Goal: Transaction & Acquisition: Obtain resource

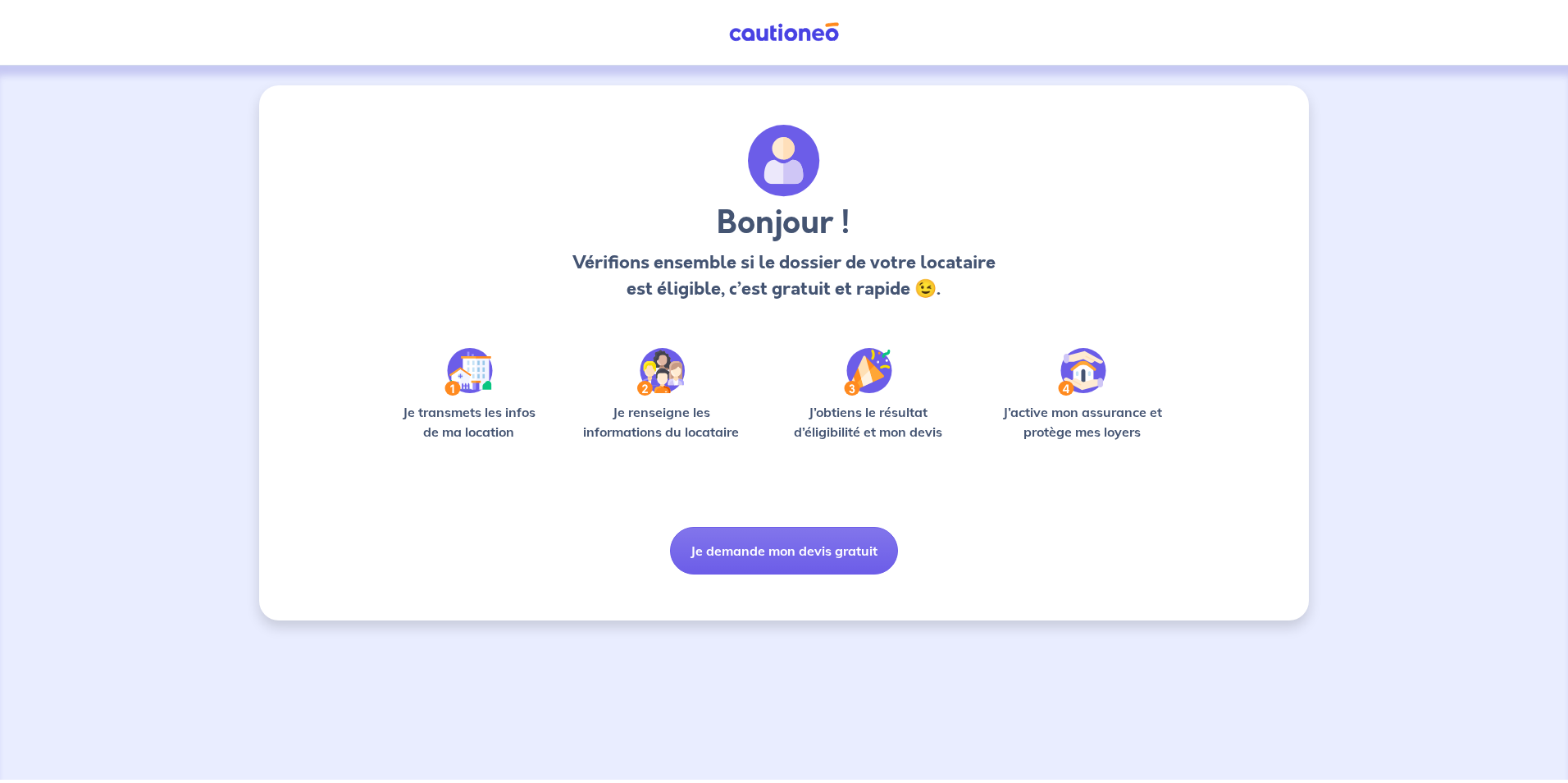
click at [655, 675] on div "Bonjour ! Vérifions ensemble si le dossier de votre locataire est éligible, c’e…" at bounding box center [784, 423] width 1568 height 714
drag, startPoint x: 0, startPoint y: 0, endPoint x: 655, endPoint y: 675, distance: 940.6
click at [655, 675] on div "Bonjour ! Vérifions ensemble si le dossier de votre locataire est éligible, c’e…" at bounding box center [784, 423] width 1568 height 714
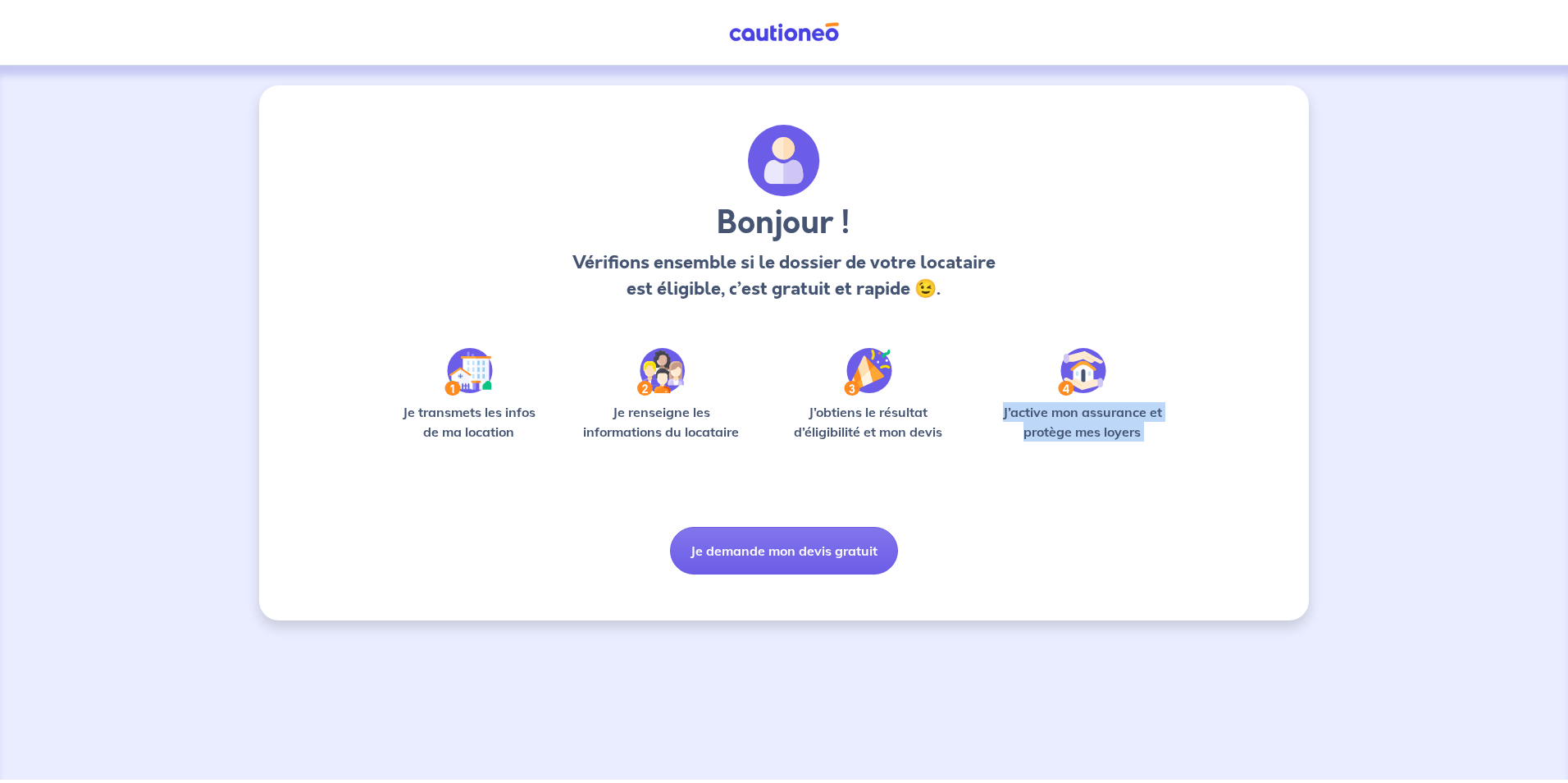
click at [917, 666] on div "Bonjour ! Vérifions ensemble si le dossier de votre locataire est éligible, c’e…" at bounding box center [784, 423] width 1568 height 714
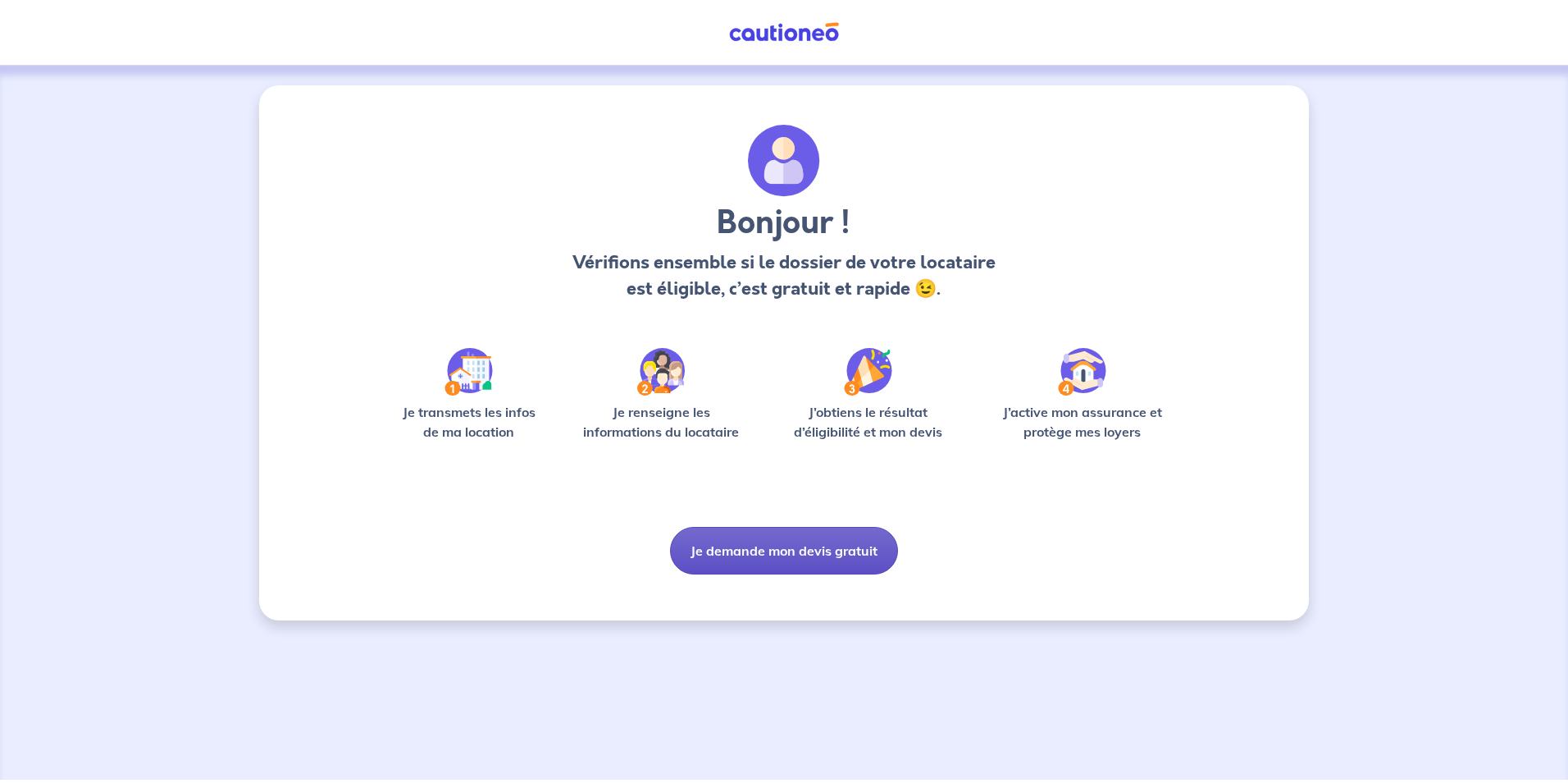
click at [773, 545] on button "Je demande mon devis gratuit" at bounding box center [784, 550] width 228 height 48
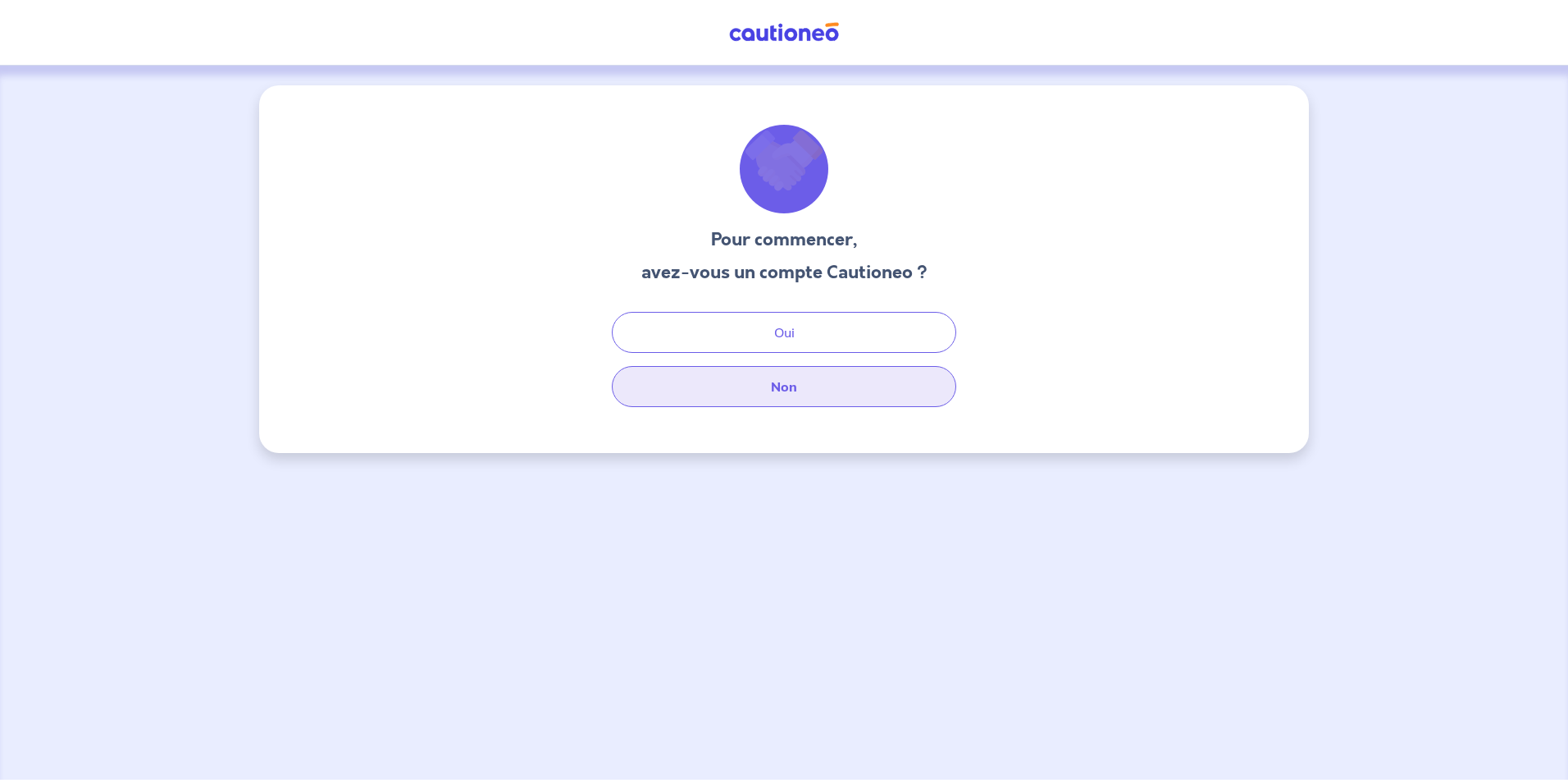
click at [774, 384] on button "Non" at bounding box center [784, 386] width 345 height 41
